Goal: Transaction & Acquisition: Download file/media

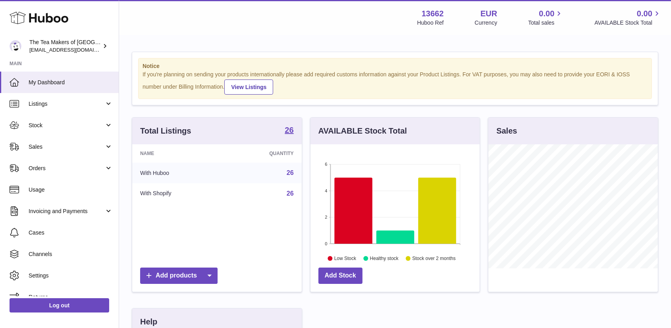
scroll to position [124, 169]
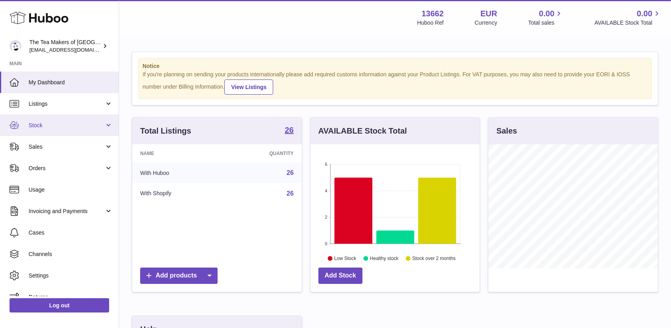
click at [61, 121] on link "Stock" at bounding box center [59, 124] width 119 height 21
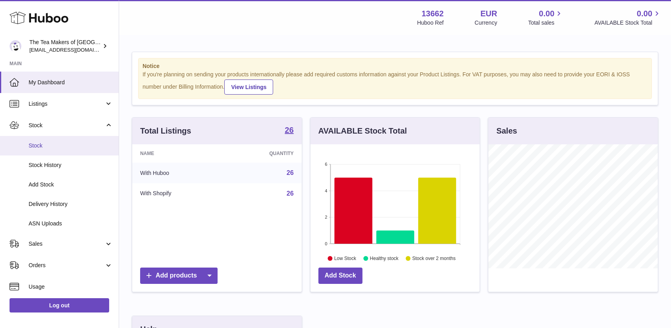
click at [54, 143] on span "Stock" at bounding box center [71, 146] width 84 height 8
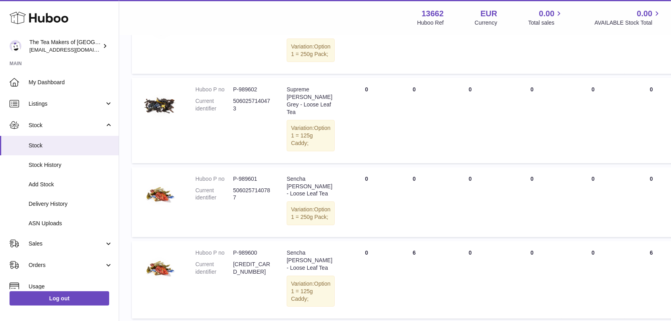
scroll to position [19, 0]
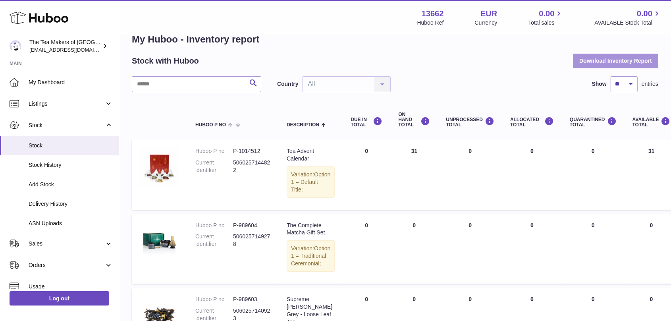
click at [607, 56] on button "Download Inventory Report" at bounding box center [615, 61] width 85 height 14
